Goal: Transaction & Acquisition: Purchase product/service

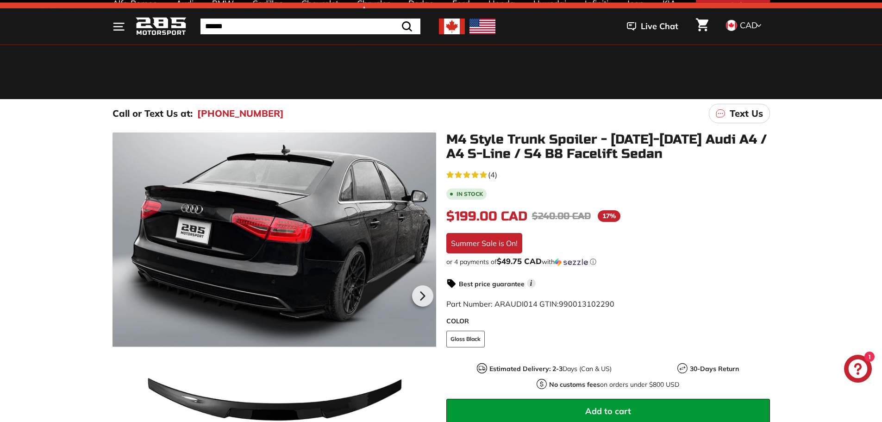
scroll to position [46, 0]
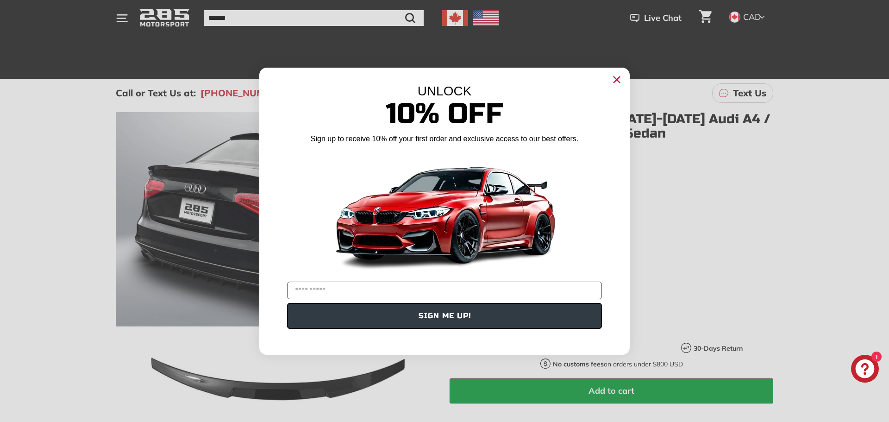
click at [619, 86] on circle "Close dialog" at bounding box center [617, 79] width 14 height 14
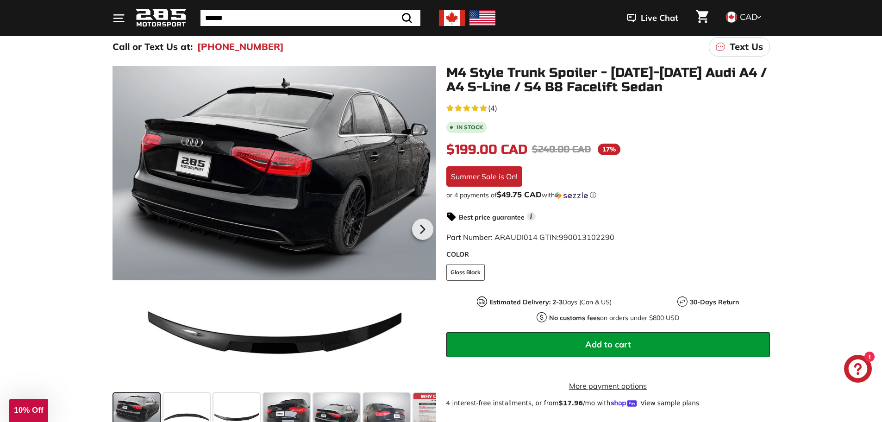
scroll to position [139, 0]
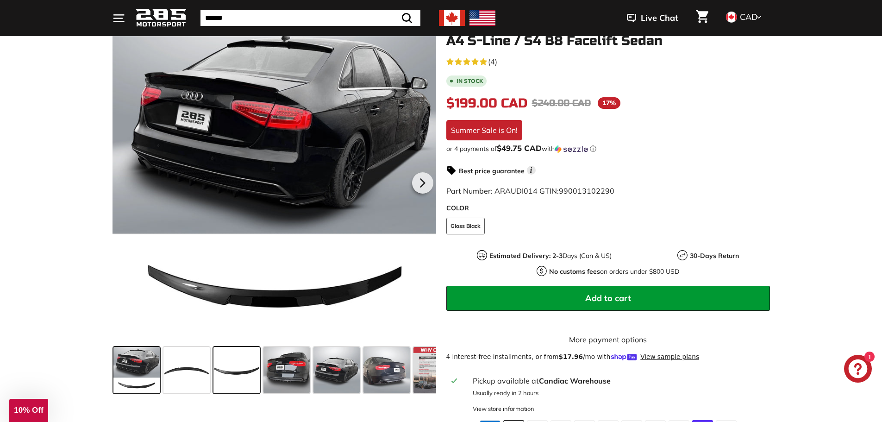
click at [226, 372] on span at bounding box center [237, 370] width 46 height 46
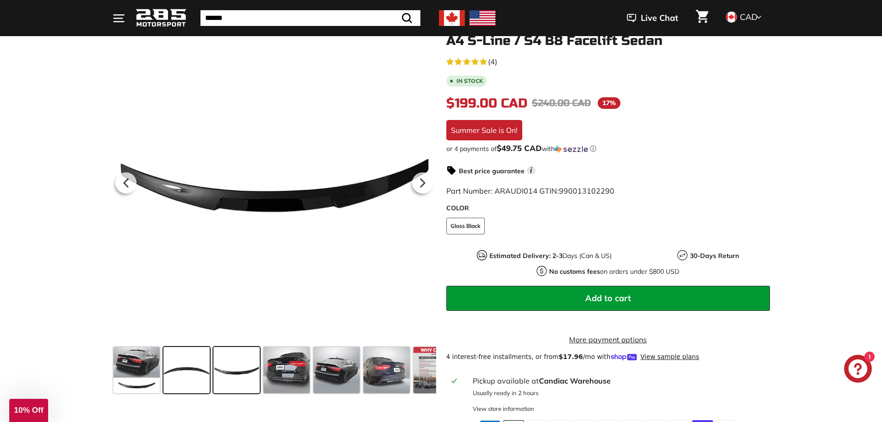
click at [183, 380] on span at bounding box center [186, 370] width 46 height 46
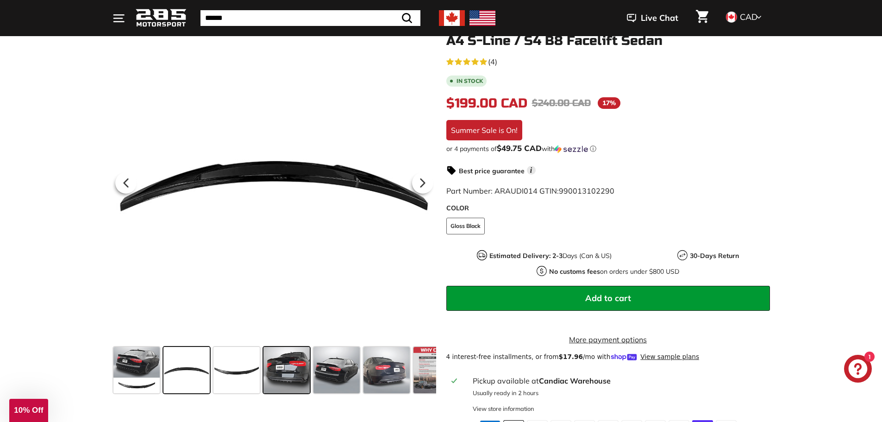
click at [282, 385] on span at bounding box center [287, 370] width 46 height 46
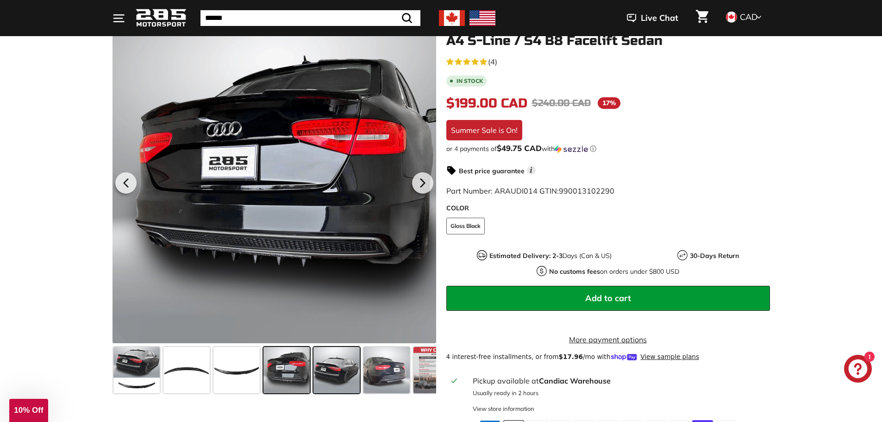
click at [327, 377] on span at bounding box center [337, 370] width 46 height 46
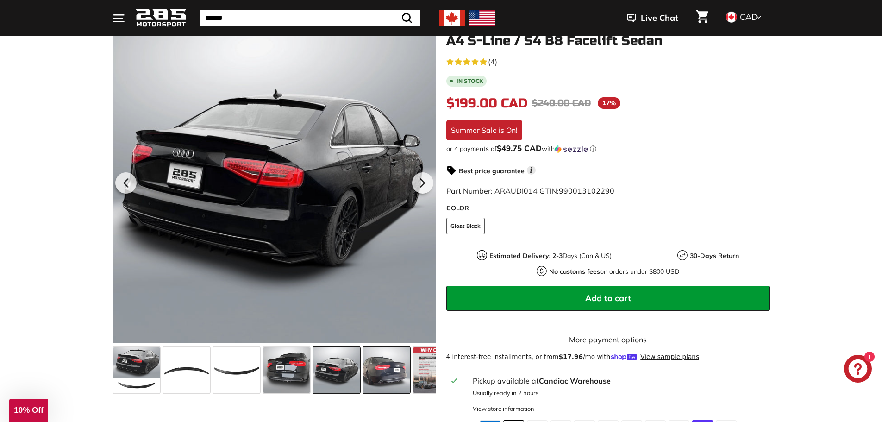
click at [388, 372] on span at bounding box center [387, 370] width 46 height 46
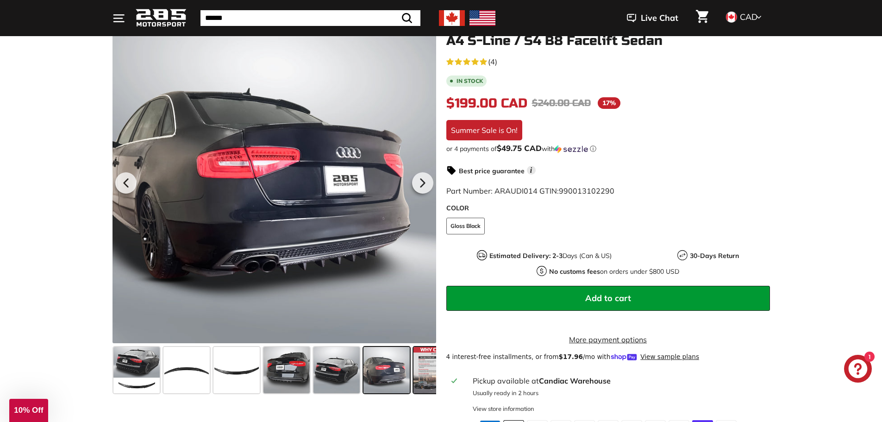
click at [432, 375] on span at bounding box center [437, 370] width 46 height 46
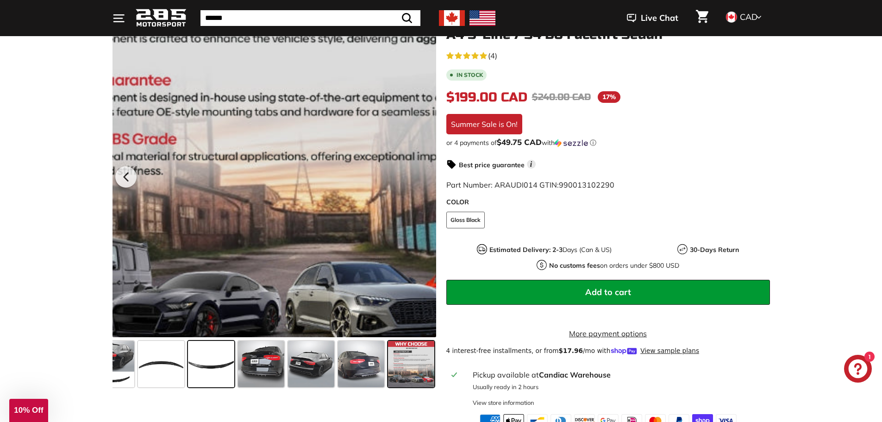
scroll to position [232, 0]
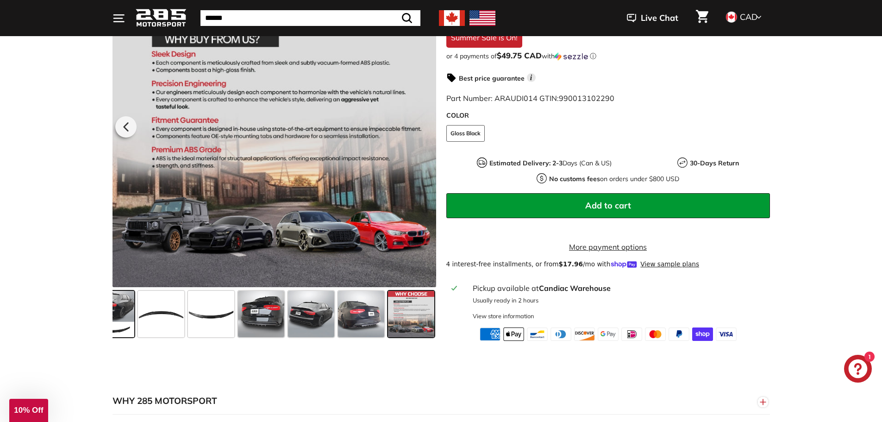
click at [118, 323] on span at bounding box center [111, 314] width 46 height 46
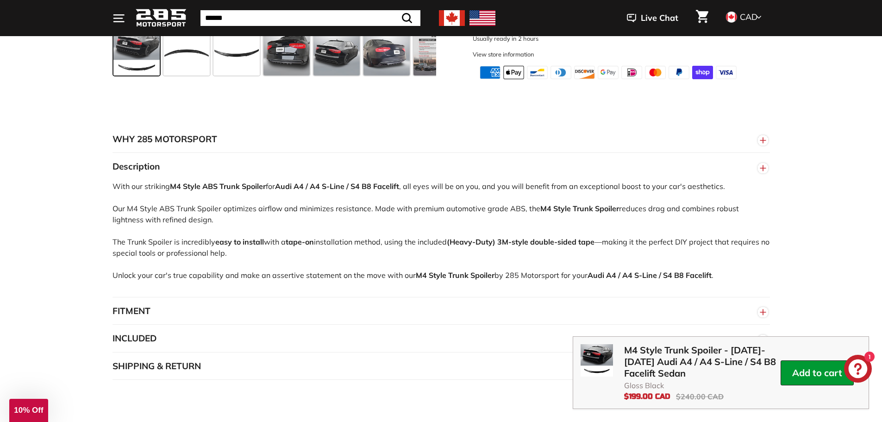
scroll to position [509, 0]
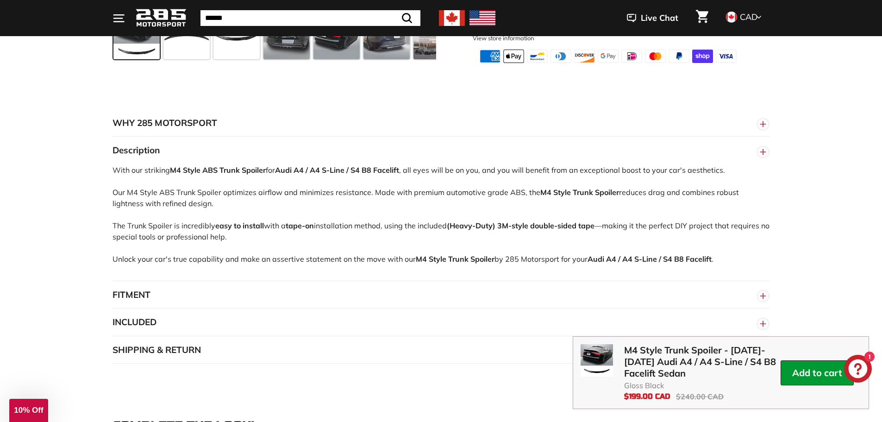
click at [762, 301] on circle "button" at bounding box center [763, 296] width 10 height 10
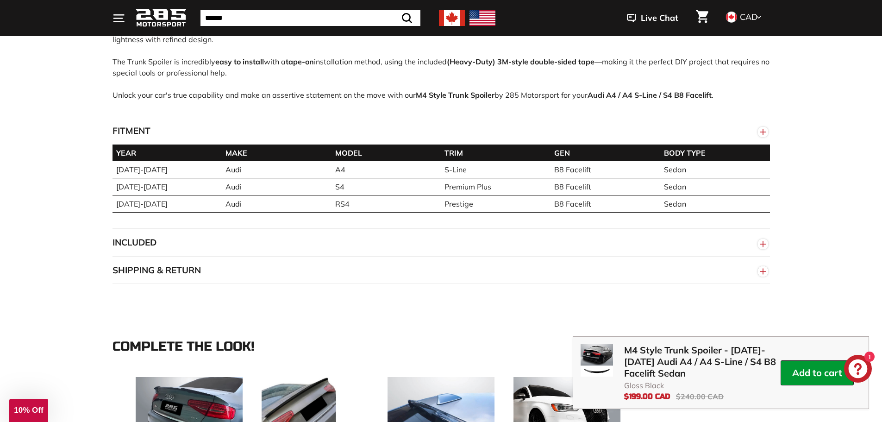
scroll to position [695, 0]
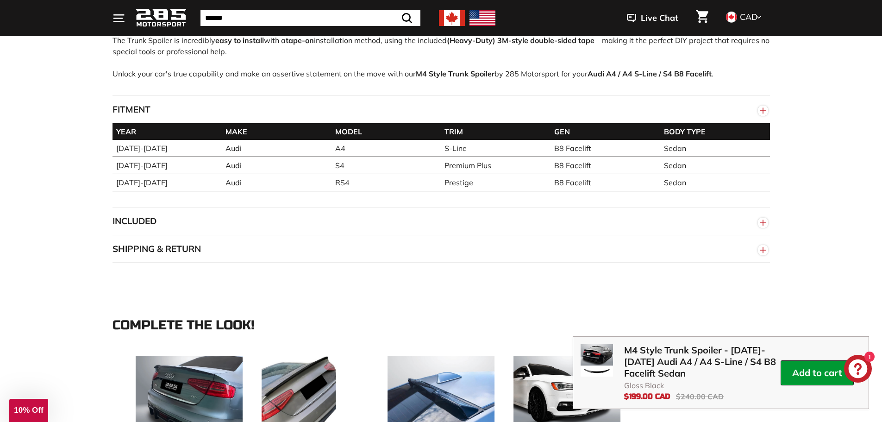
click at [763, 226] on line "button" at bounding box center [763, 223] width 0 height 6
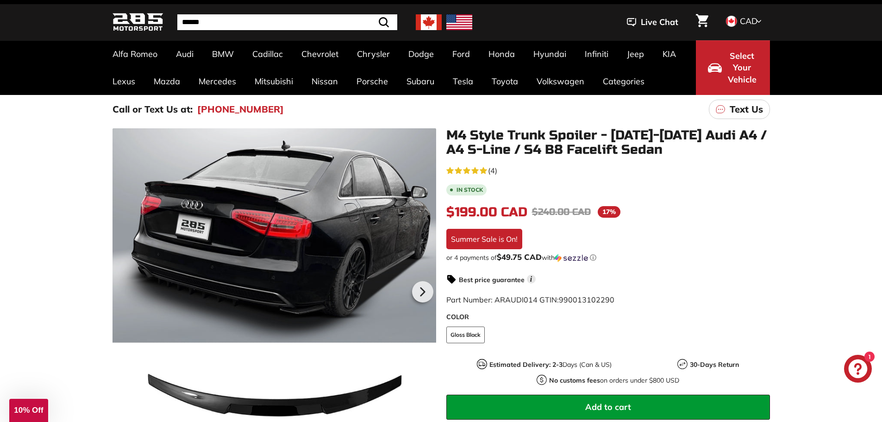
scroll to position [46, 0]
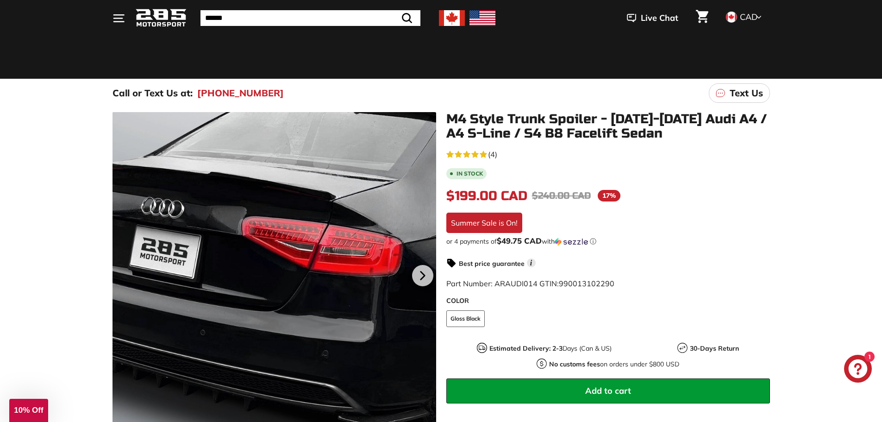
drag, startPoint x: 161, startPoint y: 163, endPoint x: 228, endPoint y: 172, distance: 67.7
click at [228, 172] on div at bounding box center [275, 274] width 324 height 324
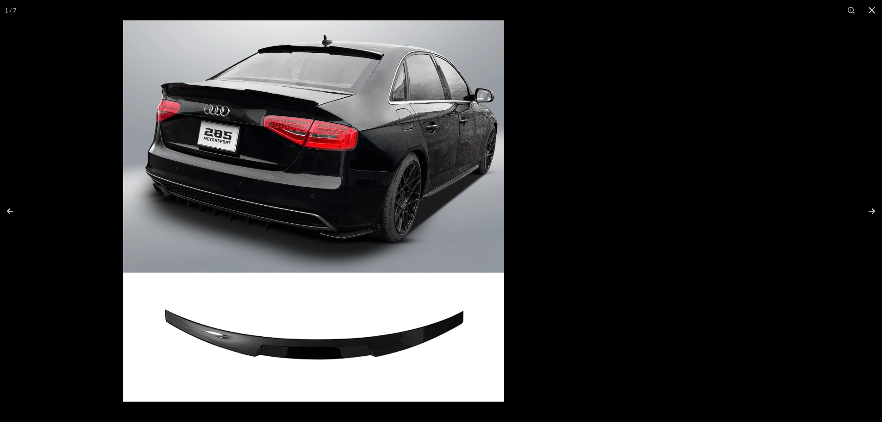
click at [417, 180] on img at bounding box center [313, 210] width 381 height 381
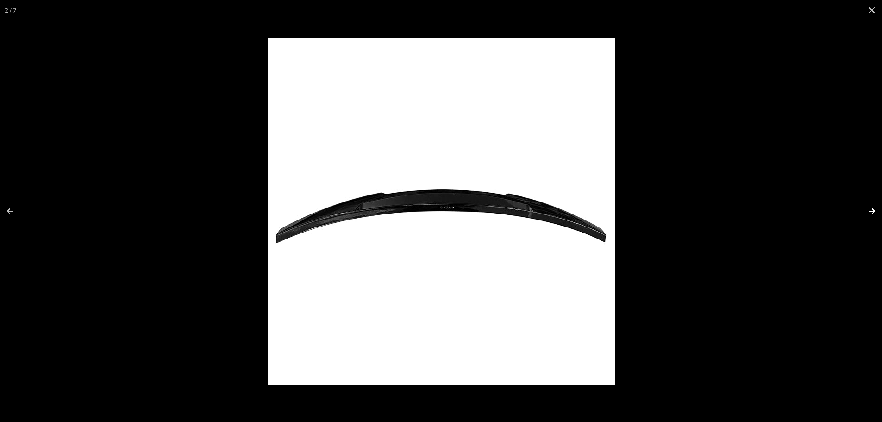
click at [877, 211] on button at bounding box center [866, 211] width 32 height 46
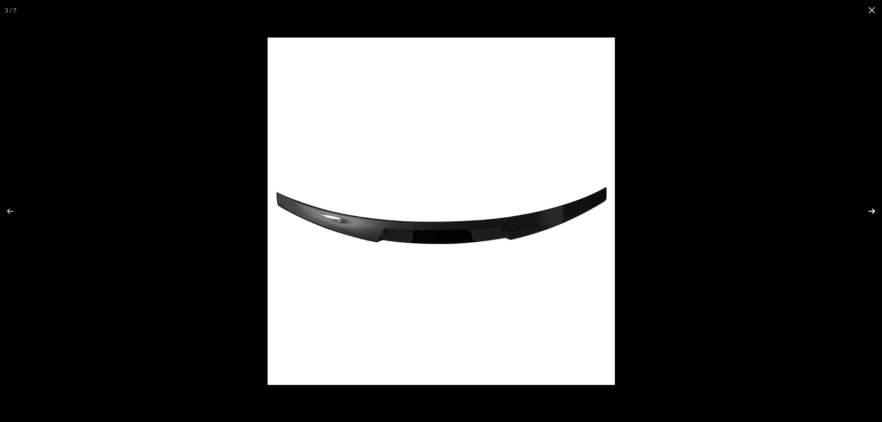
click at [877, 211] on button at bounding box center [866, 211] width 32 height 46
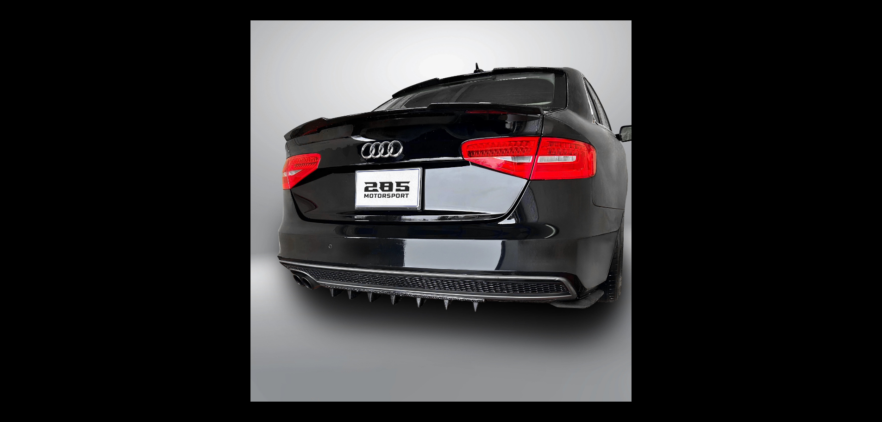
click at [877, 211] on button at bounding box center [866, 211] width 32 height 46
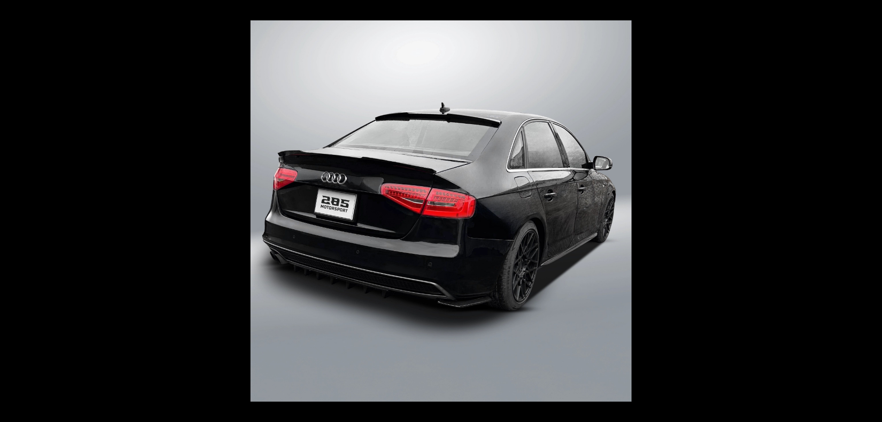
click at [877, 211] on button at bounding box center [866, 211] width 32 height 46
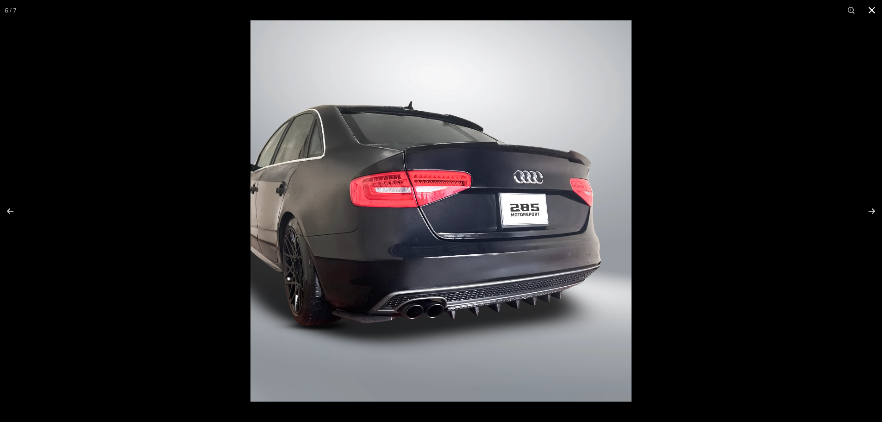
click at [874, 13] on button at bounding box center [872, 10] width 20 height 20
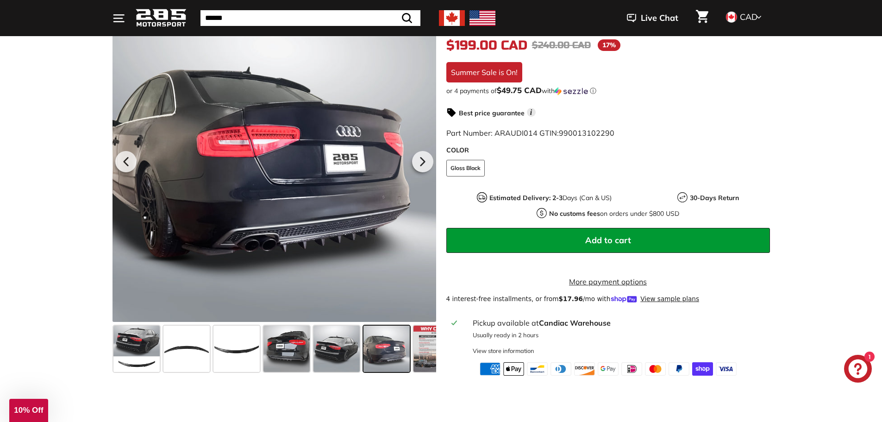
scroll to position [185, 0]
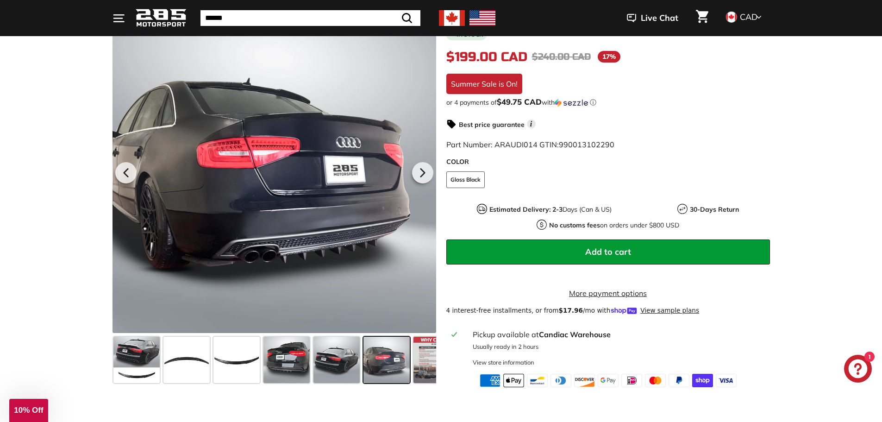
click at [850, 364] on icon "Chat window" at bounding box center [858, 368] width 27 height 27
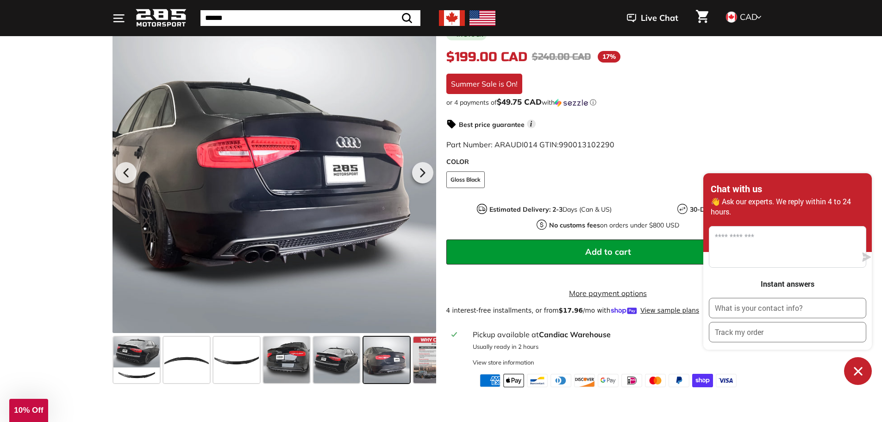
click at [851, 370] on icon "Chat window" at bounding box center [858, 371] width 14 height 14
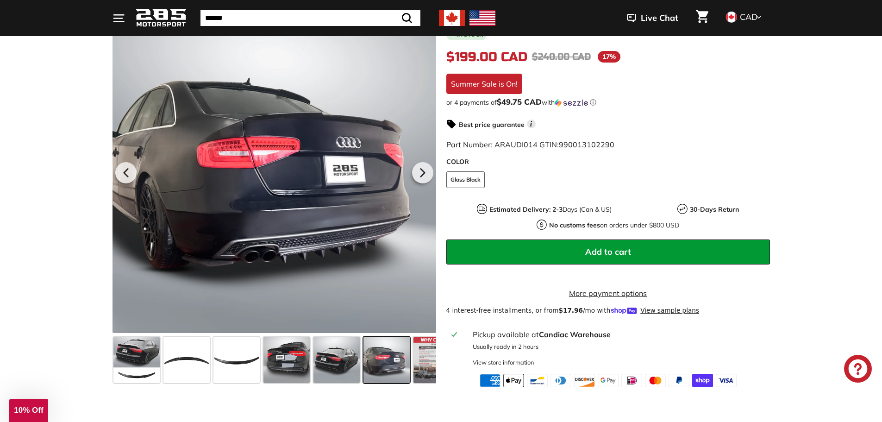
click at [748, 17] on span "CAD" at bounding box center [749, 17] width 18 height 11
click at [735, 48] on span at bounding box center [731, 48] width 12 height 12
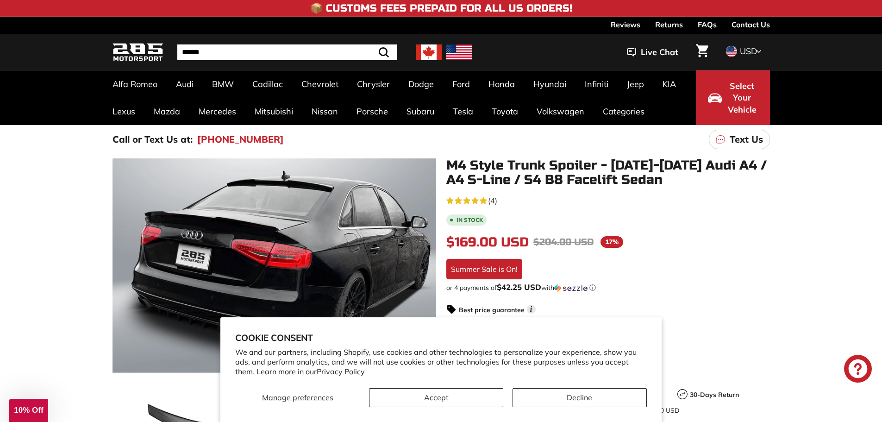
click at [745, 50] on span "USD" at bounding box center [748, 51] width 17 height 11
click at [734, 64] on span at bounding box center [731, 66] width 12 height 12
click at [552, 394] on button "Decline" at bounding box center [580, 397] width 134 height 19
